Goal: Navigation & Orientation: Find specific page/section

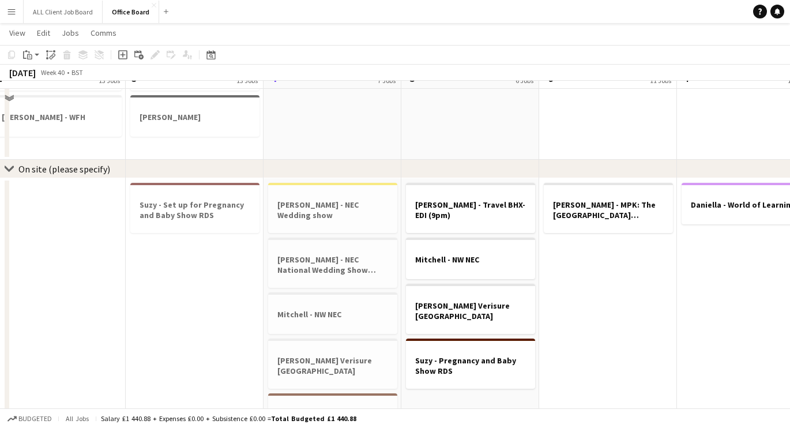
scroll to position [810, 0]
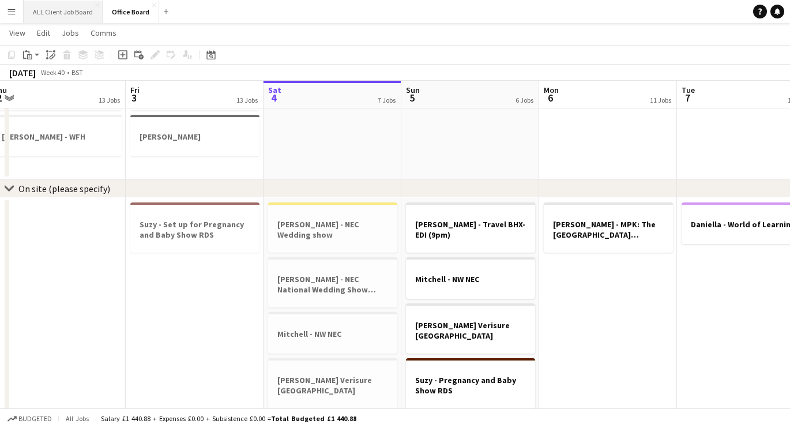
click at [71, 9] on button "ALL Client Job Board Close" at bounding box center [63, 12] width 79 height 22
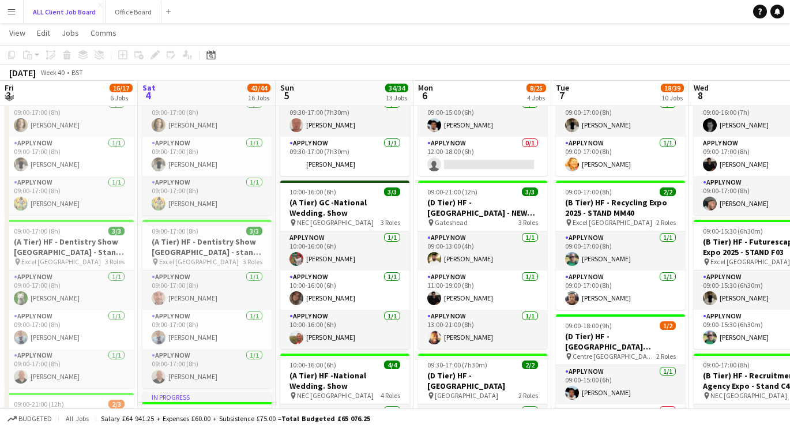
scroll to position [261, 0]
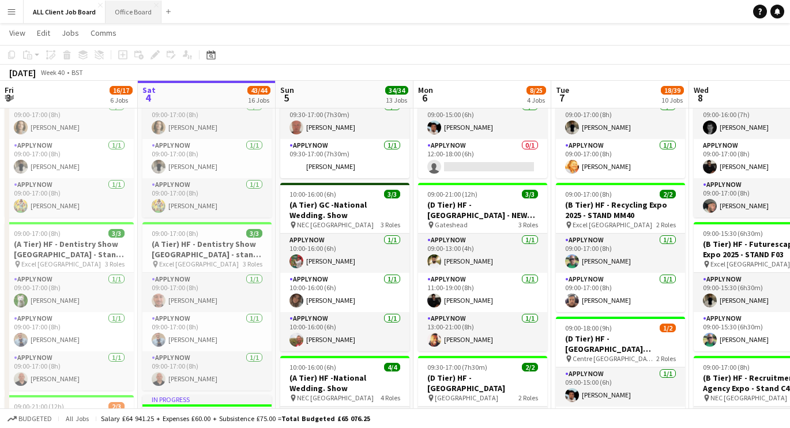
click at [130, 15] on button "Office Board Close" at bounding box center [134, 12] width 56 height 22
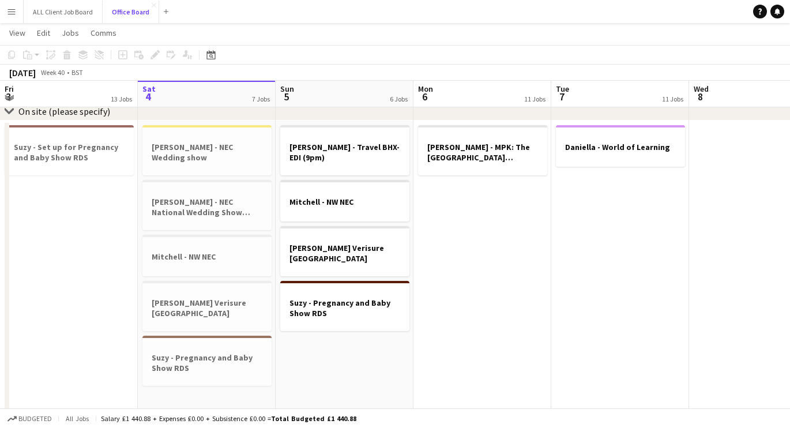
scroll to position [748, 0]
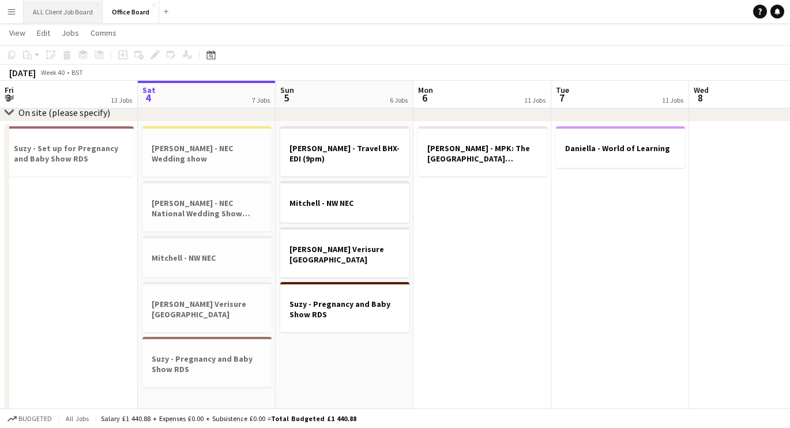
click at [49, 12] on button "ALL Client Job Board Close" at bounding box center [63, 12] width 79 height 22
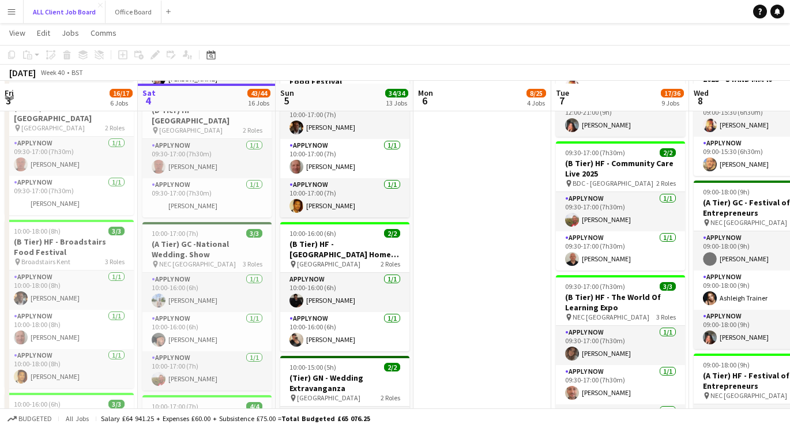
scroll to position [746, 0]
